Goal: Transaction & Acquisition: Purchase product/service

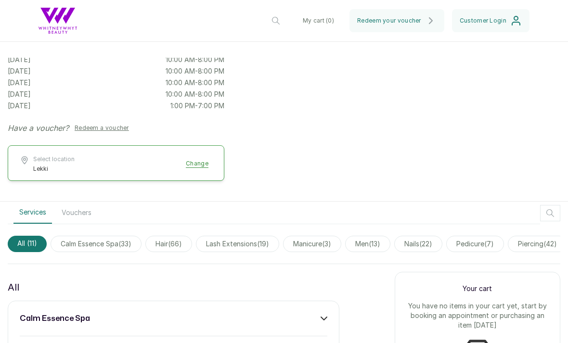
click at [174, 249] on span "hair ( 66 )" at bounding box center [168, 244] width 47 height 16
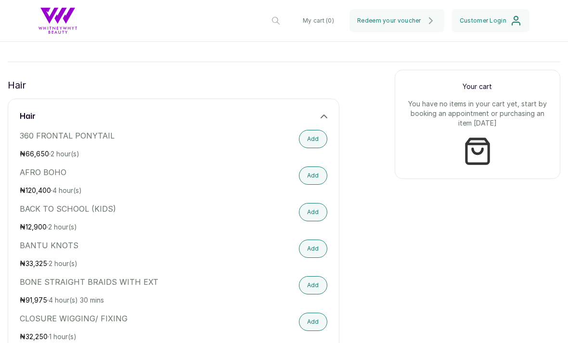
scroll to position [347, 0]
click at [341, 1] on header "Whitneywhytbeauty Lekki Change My cart ( 0 ) Redeem your voucher Customer Login" at bounding box center [284, 21] width 568 height 42
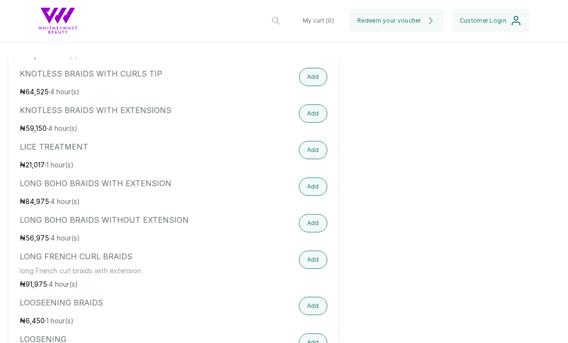
scroll to position [1323, 0]
click at [308, 193] on button "Add" at bounding box center [313, 188] width 28 height 18
click at [241, 191] on div "LONG BOHO BRAIDS WITH EXTENSION ₦ 84,975 · 4 hour(s) Added" at bounding box center [174, 193] width 308 height 29
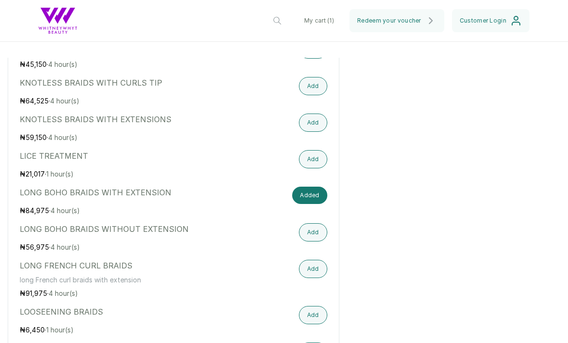
scroll to position [1316, 0]
click at [315, 239] on button "Add" at bounding box center [313, 231] width 28 height 18
click at [320, 191] on button "Added" at bounding box center [309, 194] width 35 height 17
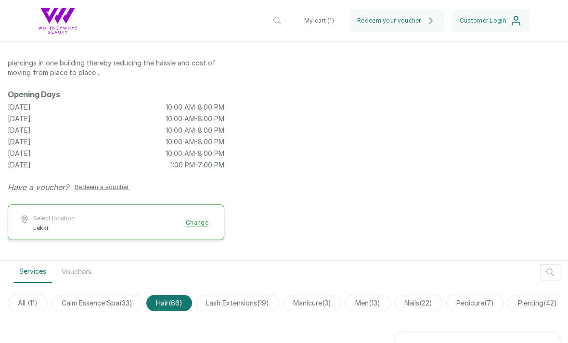
scroll to position [85, 0]
click at [245, 300] on span "lash extensions ( 19 )" at bounding box center [237, 304] width 83 height 16
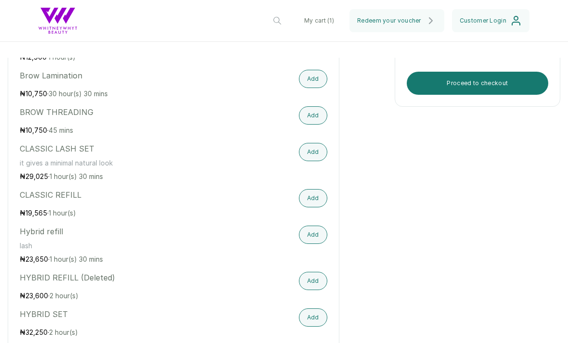
scroll to position [445, 0]
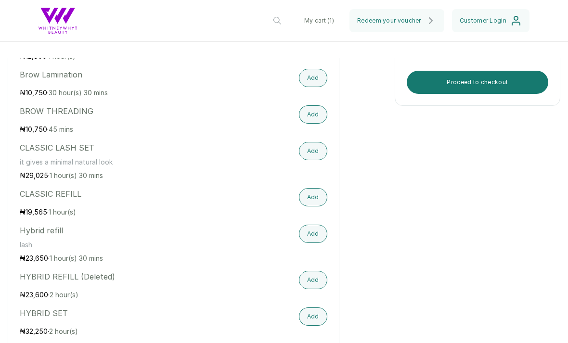
click at [316, 160] on button "Add" at bounding box center [313, 151] width 28 height 18
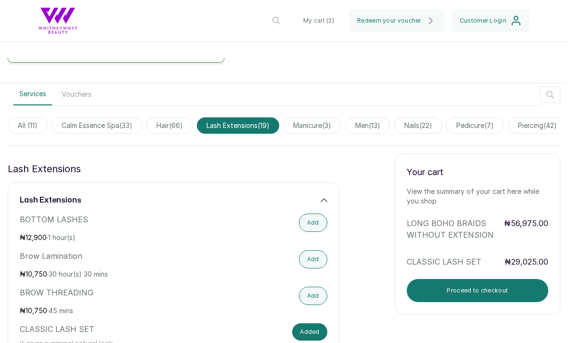
scroll to position [0, 0]
click at [324, 203] on icon at bounding box center [324, 200] width 7 height 7
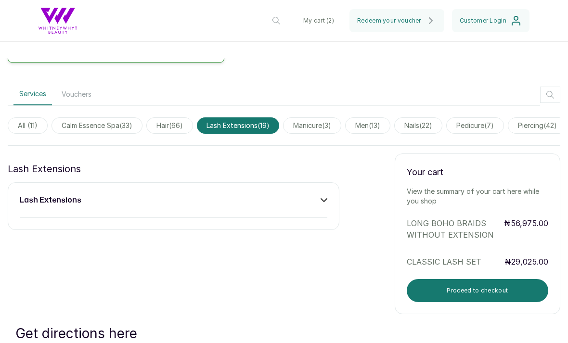
click at [185, 128] on span "hair ( 66 )" at bounding box center [169, 126] width 47 height 16
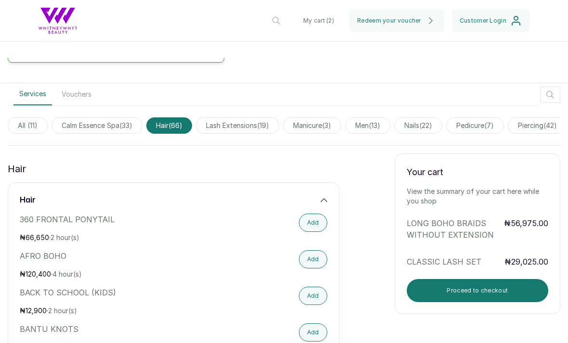
click at [321, 203] on icon at bounding box center [324, 200] width 7 height 7
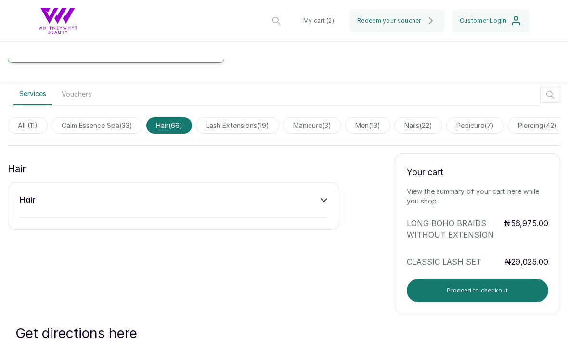
click at [332, 198] on div "hair" at bounding box center [174, 207] width 332 height 48
click at [319, 204] on div "hair" at bounding box center [174, 201] width 308 height 12
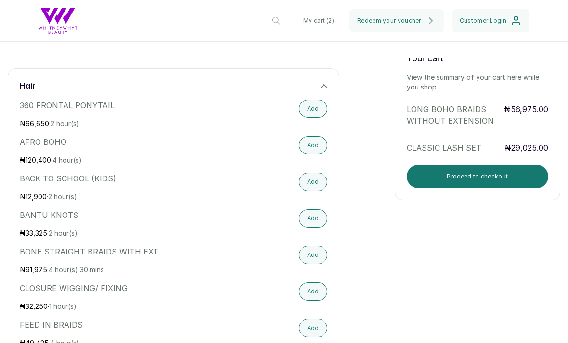
scroll to position [373, 0]
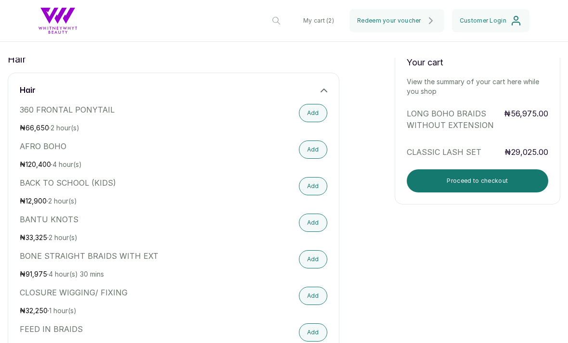
click at [321, 90] on icon at bounding box center [324, 90] width 7 height 7
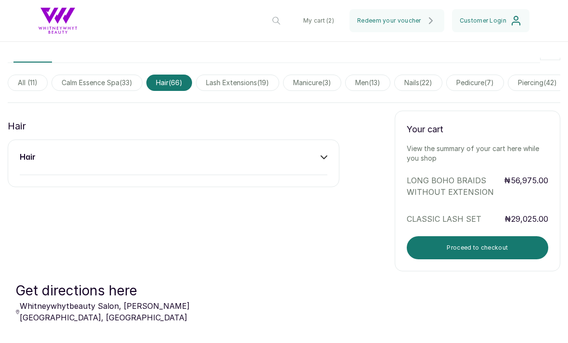
scroll to position [307, 0]
